Goal: Task Accomplishment & Management: Manage account settings

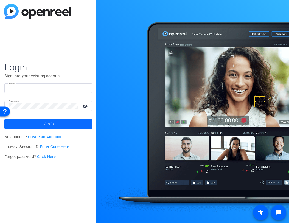
type input "[PERSON_NAME][EMAIL_ADDRESS][DOMAIN_NAME]"
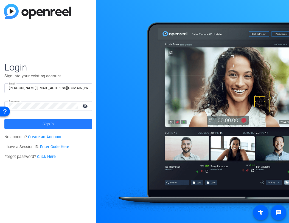
click at [56, 122] on span at bounding box center [48, 123] width 88 height 13
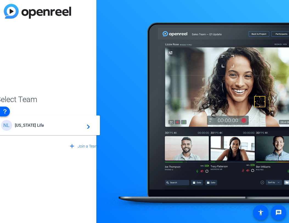
click at [89, 127] on mat-icon "navigate_next" at bounding box center [86, 125] width 7 height 7
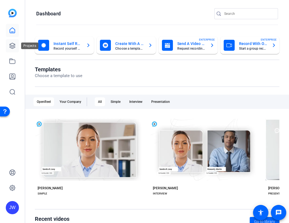
click at [14, 46] on icon at bounding box center [12, 46] width 7 height 7
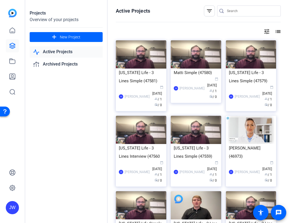
click at [57, 54] on link "Active Projects" at bounding box center [66, 51] width 73 height 11
click at [57, 55] on link "Active Projects" at bounding box center [66, 51] width 73 height 11
click at [16, 46] on link at bounding box center [12, 45] width 13 height 13
click at [46, 50] on link "Active Projects" at bounding box center [66, 51] width 73 height 11
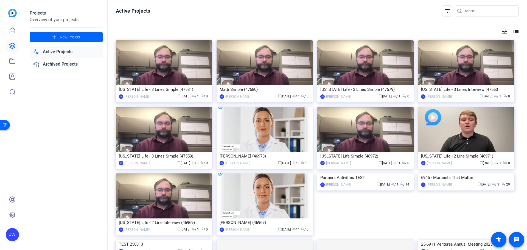
click at [43, 53] on link "Active Projects" at bounding box center [66, 51] width 73 height 11
click at [13, 36] on link at bounding box center [12, 30] width 13 height 13
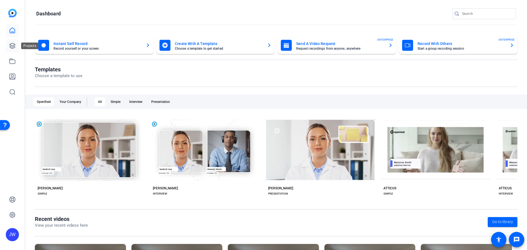
click at [13, 44] on icon at bounding box center [12, 46] width 7 height 7
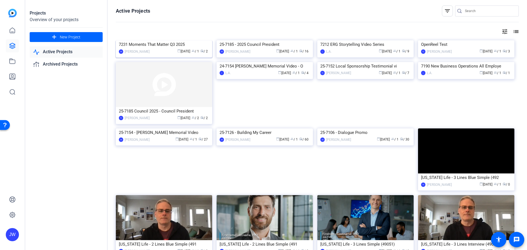
click at [150, 49] on div "7231 Moments That Matter Q3 2025" at bounding box center [164, 44] width 90 height 8
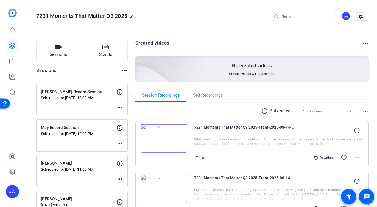
drag, startPoint x: 252, startPoint y: 39, endPoint x: 252, endPoint y: 51, distance: 12.4
click at [252, 39] on div "Sessions Scripts Sessions more_horiz Jennifer Record Session Scheduled for Aug …" at bounding box center [200, 137] width 351 height 209
click at [119, 108] on mat-icon "more_horiz" at bounding box center [119, 107] width 7 height 7
click at [124, 115] on span "Edit Session" at bounding box center [133, 115] width 25 height 7
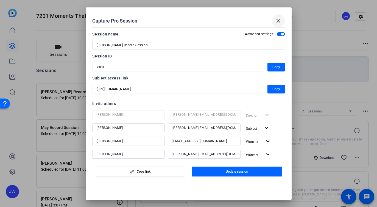
click at [276, 20] on mat-icon "close" at bounding box center [278, 21] width 7 height 7
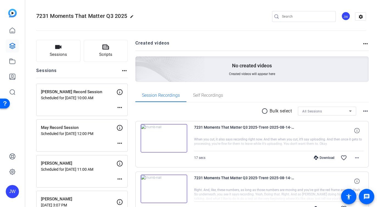
click at [119, 106] on mat-icon "more_horiz" at bounding box center [119, 107] width 7 height 7
click at [99, 105] on div at bounding box center [188, 103] width 377 height 207
click at [80, 95] on p "Scheduled for Aug 22, 2025 @ 10:00 AM" at bounding box center [78, 97] width 75 height 4
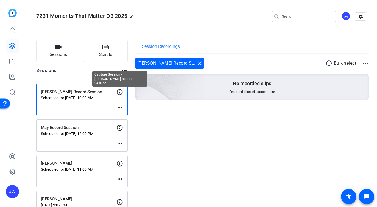
click at [121, 91] on icon at bounding box center [119, 92] width 7 height 7
click at [119, 91] on icon at bounding box center [120, 92] width 6 height 6
click at [90, 96] on p "Scheduled for Aug 22, 2025 @ 10:00 AM" at bounding box center [78, 97] width 75 height 4
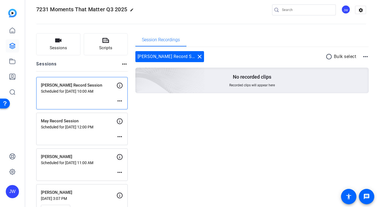
scroll to position [26, 0]
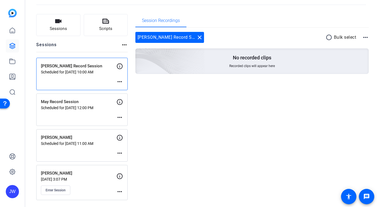
click at [87, 117] on div "May Record Session Scheduled for Aug 21, 2025 @ 12:00 PM more_horiz" at bounding box center [81, 109] width 91 height 32
click at [120, 117] on mat-icon "more_horiz" at bounding box center [119, 117] width 7 height 7
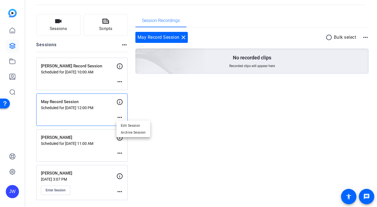
drag, startPoint x: 99, startPoint y: 116, endPoint x: 78, endPoint y: 114, distance: 21.2
click at [98, 116] on div at bounding box center [188, 103] width 377 height 207
click at [45, 105] on p "May Record Session" at bounding box center [78, 101] width 75 height 6
click at [80, 103] on p "May Record Session" at bounding box center [78, 101] width 75 height 6
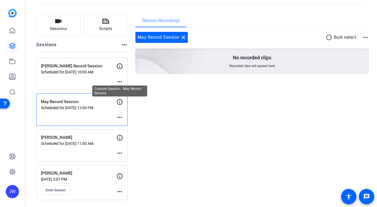
click at [120, 103] on icon at bounding box center [119, 101] width 7 height 7
click at [93, 105] on p "Scheduled for Aug 21, 2025 @ 12:00 PM" at bounding box center [78, 107] width 75 height 4
click at [119, 117] on mat-icon "more_horiz" at bounding box center [119, 117] width 7 height 7
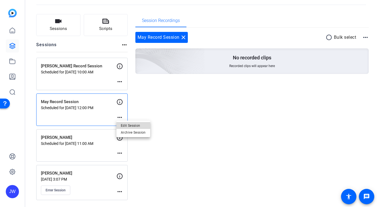
click at [130, 126] on span "Edit Session" at bounding box center [133, 125] width 25 height 7
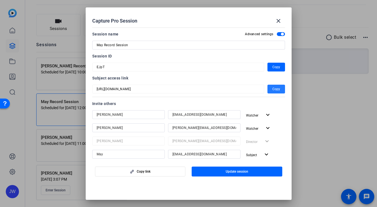
click at [267, 89] on span "button" at bounding box center [276, 88] width 18 height 13
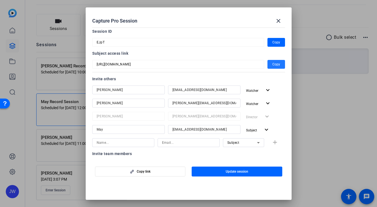
scroll to position [0, 0]
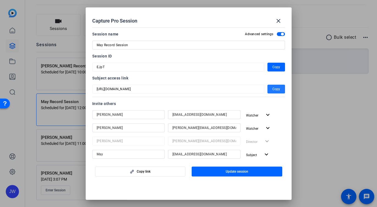
drag, startPoint x: 278, startPoint y: 21, endPoint x: 270, endPoint y: 20, distance: 8.0
click at [277, 20] on mat-icon "close" at bounding box center [278, 21] width 7 height 7
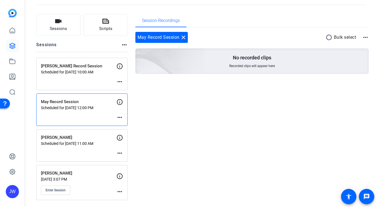
click at [121, 191] on mat-icon "more_horiz" at bounding box center [119, 191] width 7 height 7
click at [120, 191] on div at bounding box center [188, 103] width 377 height 207
click at [119, 151] on mat-icon "more_horiz" at bounding box center [119, 153] width 7 height 7
click at [133, 159] on span "Edit Session" at bounding box center [133, 161] width 25 height 7
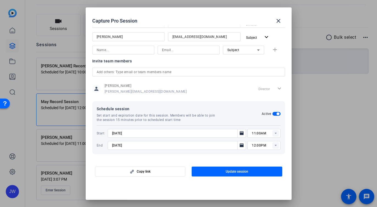
scroll to position [118, 0]
click at [278, 22] on mat-icon "close" at bounding box center [278, 21] width 7 height 7
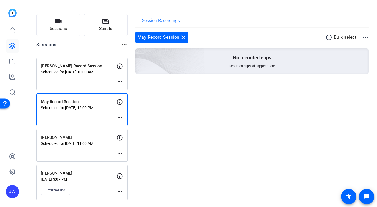
click at [122, 117] on mat-icon "more_horiz" at bounding box center [119, 117] width 7 height 7
click at [125, 126] on span "Edit Session" at bounding box center [133, 125] width 25 height 7
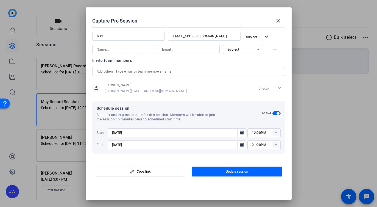
click at [276, 113] on span "button" at bounding box center [277, 113] width 3 height 3
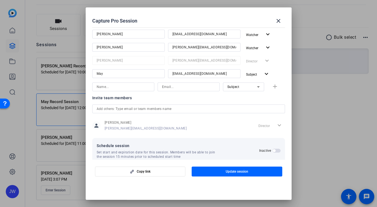
scroll to position [90, 0]
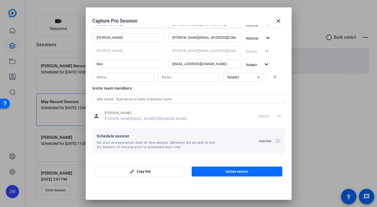
click at [236, 171] on span "Update session" at bounding box center [237, 171] width 22 height 4
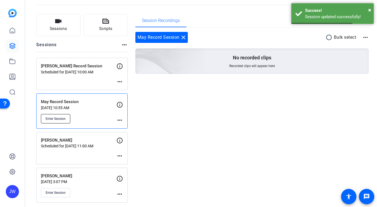
click at [53, 119] on span "Enter Session" at bounding box center [56, 118] width 20 height 4
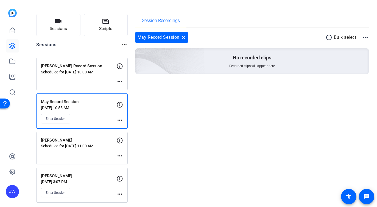
click at [120, 81] on mat-icon "more_horiz" at bounding box center [119, 81] width 7 height 7
click at [127, 90] on span "Edit Session" at bounding box center [133, 89] width 25 height 7
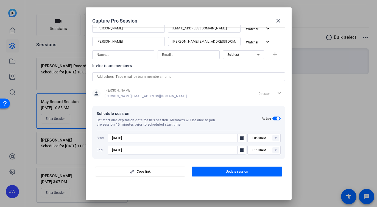
scroll to position [118, 0]
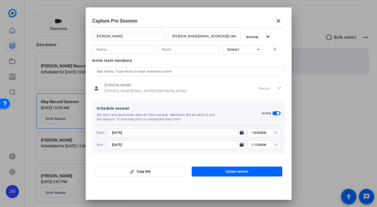
click at [272, 113] on span "button" at bounding box center [276, 113] width 8 height 4
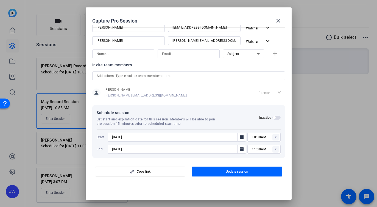
scroll to position [90, 0]
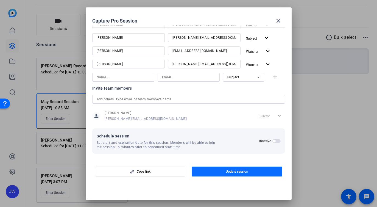
click at [241, 170] on span "Update session" at bounding box center [237, 171] width 22 height 4
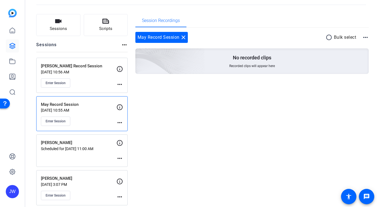
click at [96, 84] on div "Enter Session" at bounding box center [78, 82] width 75 height 9
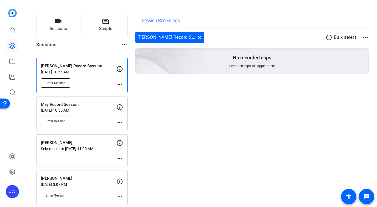
click at [64, 86] on button "Enter Session" at bounding box center [55, 82] width 29 height 9
click at [119, 159] on mat-icon "more_horiz" at bounding box center [119, 158] width 7 height 7
click at [129, 168] on span "Edit Session" at bounding box center [133, 166] width 25 height 7
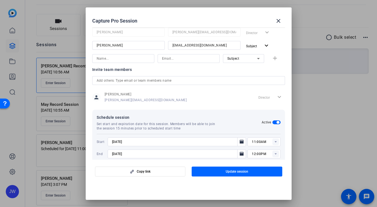
scroll to position [118, 0]
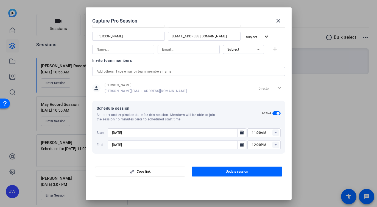
drag, startPoint x: 271, startPoint y: 112, endPoint x: 270, endPoint y: 129, distance: 16.5
click at [272, 112] on span "button" at bounding box center [276, 113] width 8 height 4
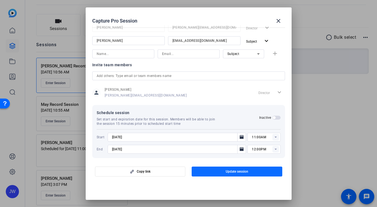
scroll to position [90, 0]
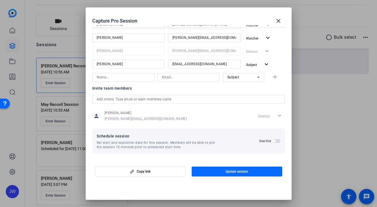
click at [257, 170] on span "button" at bounding box center [236, 171] width 91 height 13
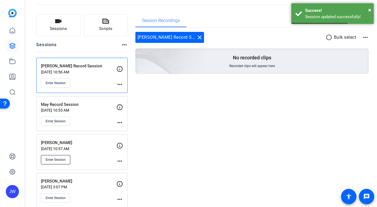
click at [65, 161] on span "Enter Session" at bounding box center [56, 159] width 20 height 4
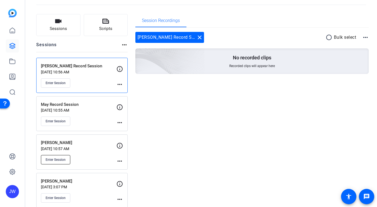
click at [64, 162] on button "Enter Session" at bounding box center [55, 159] width 29 height 9
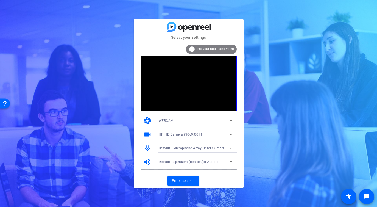
click at [86, 63] on div "Select your settings info Test your audio and video camera WEBCAM videocam HP H…" at bounding box center [188, 103] width 377 height 207
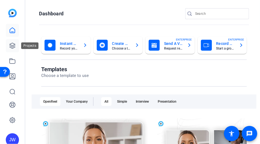
click at [8, 45] on link at bounding box center [12, 45] width 13 height 13
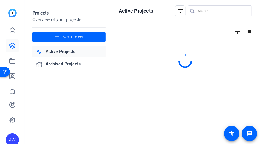
click at [75, 53] on link "Active Projects" at bounding box center [68, 51] width 73 height 11
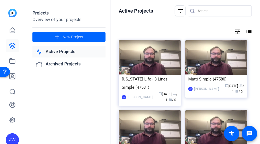
click at [71, 51] on link "Active Projects" at bounding box center [68, 51] width 73 height 11
click at [12, 32] on icon at bounding box center [12, 30] width 7 height 7
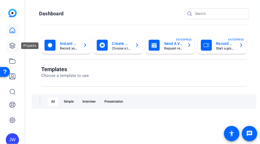
click at [12, 47] on icon at bounding box center [12, 45] width 5 height 5
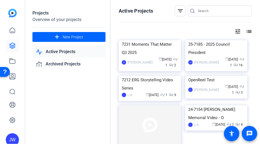
click at [49, 52] on link "Active Projects" at bounding box center [68, 51] width 73 height 11
click at [143, 57] on div "7231 Moments That Matter Q3 2025" at bounding box center [150, 48] width 56 height 16
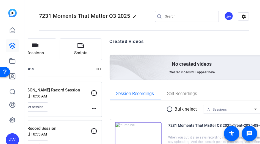
click at [97, 107] on mat-icon "more_horiz" at bounding box center [94, 108] width 7 height 7
click at [121, 81] on div at bounding box center [130, 72] width 260 height 144
